Goal: Information Seeking & Learning: Learn about a topic

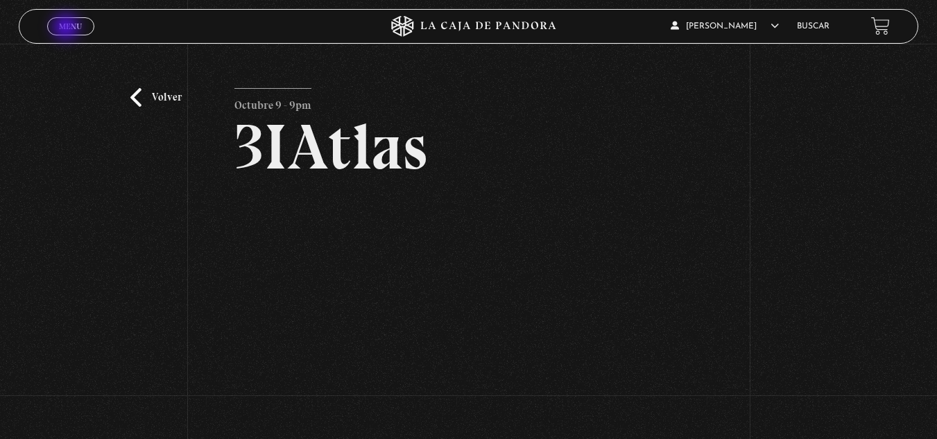
scroll to position [111, 0]
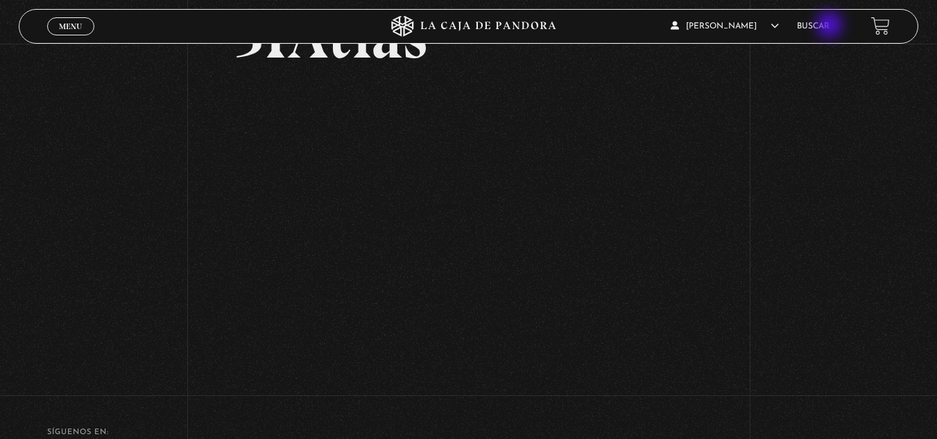
click at [829, 26] on link "Buscar" at bounding box center [813, 26] width 33 height 8
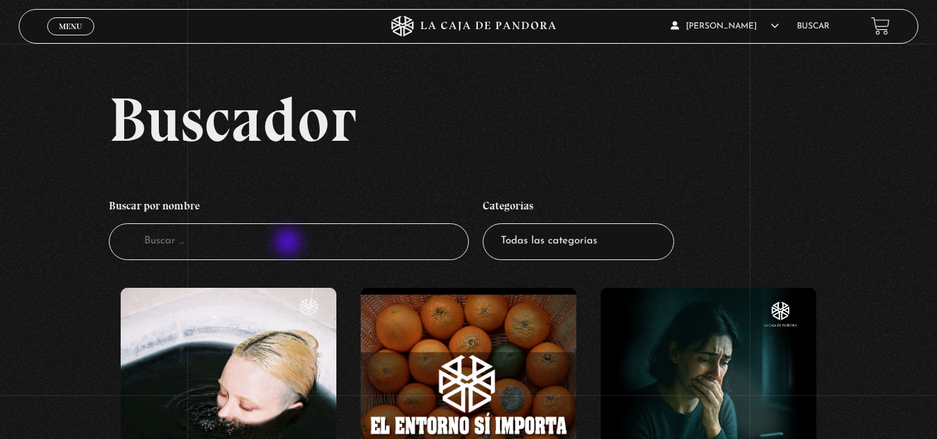
click at [289, 243] on input "Buscador" at bounding box center [289, 241] width 360 height 37
type input "naves no"
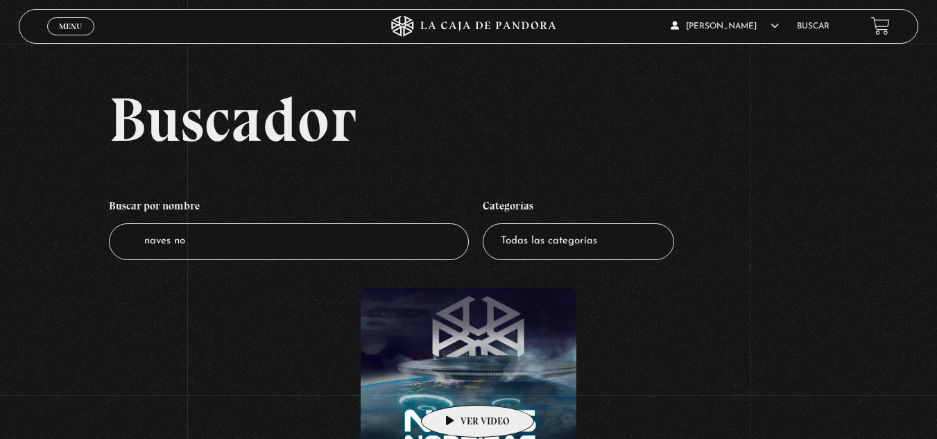
click at [456, 384] on figure at bounding box center [469, 396] width 216 height 216
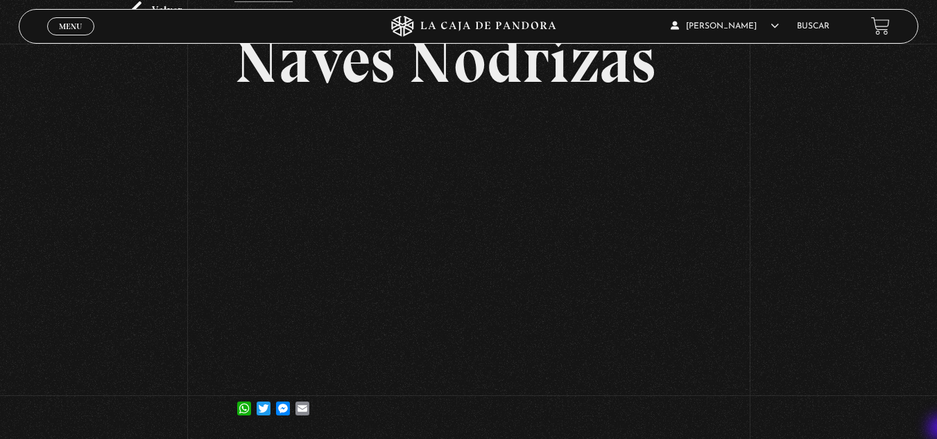
scroll to position [111, 0]
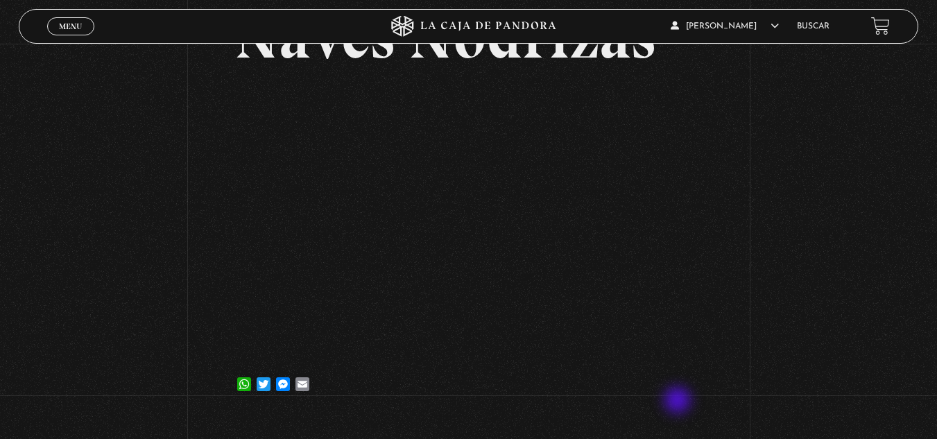
click at [679, 402] on article "1 abril, 2023 Naves Nodrizas WhatsApp Twitter Messenger Email" at bounding box center [467, 189] width 467 height 425
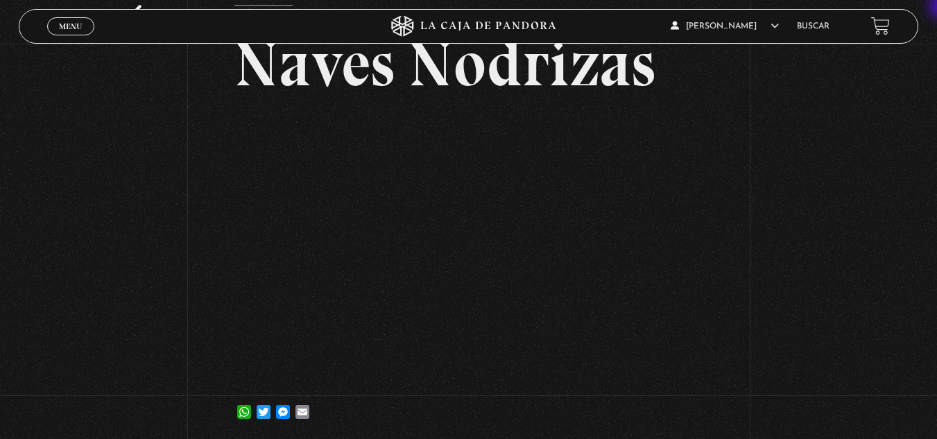
scroll to position [55, 0]
